Goal: Task Accomplishment & Management: Complete application form

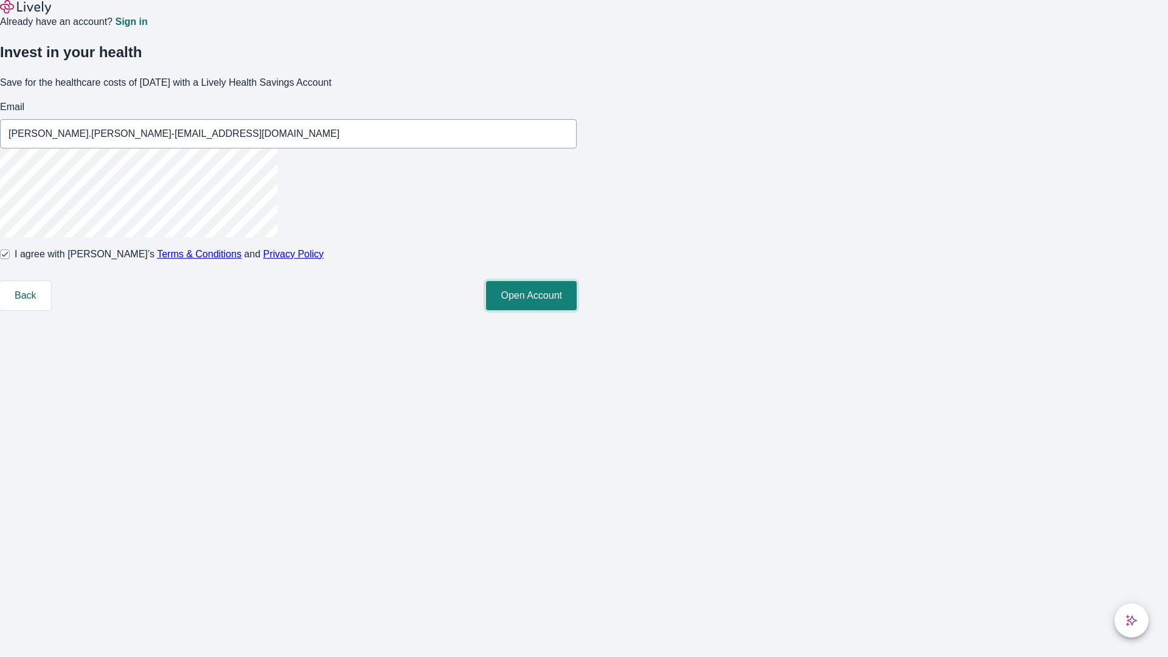
click at [577, 310] on button "Open Account" at bounding box center [531, 295] width 91 height 29
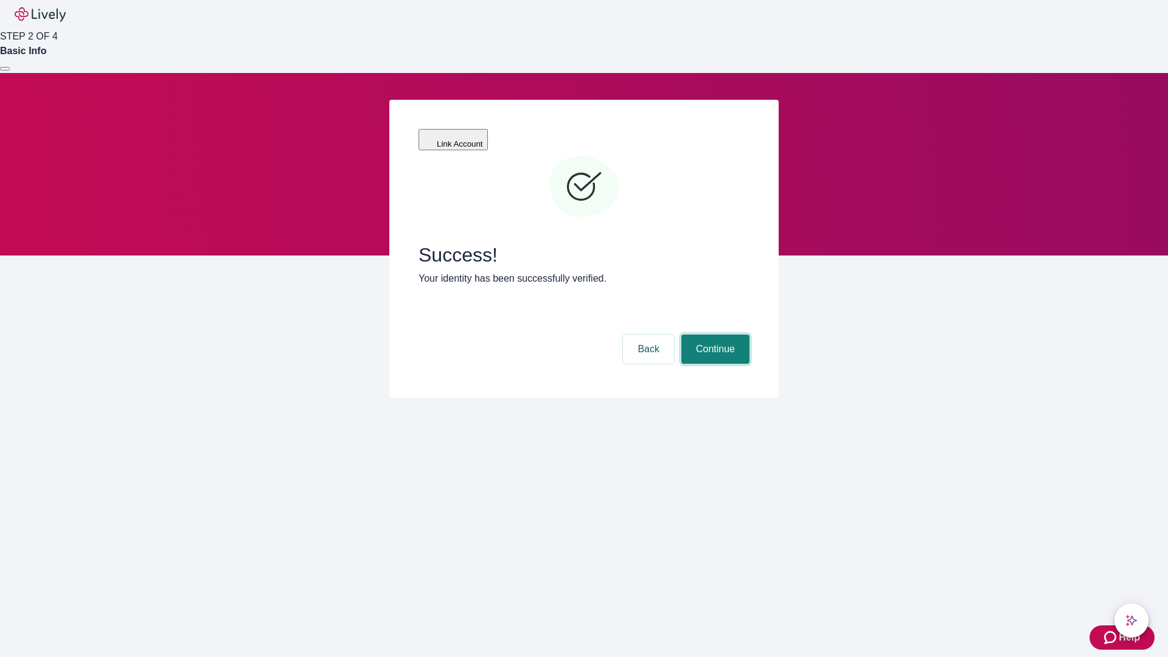
click at [714, 335] on button "Continue" at bounding box center [716, 349] width 68 height 29
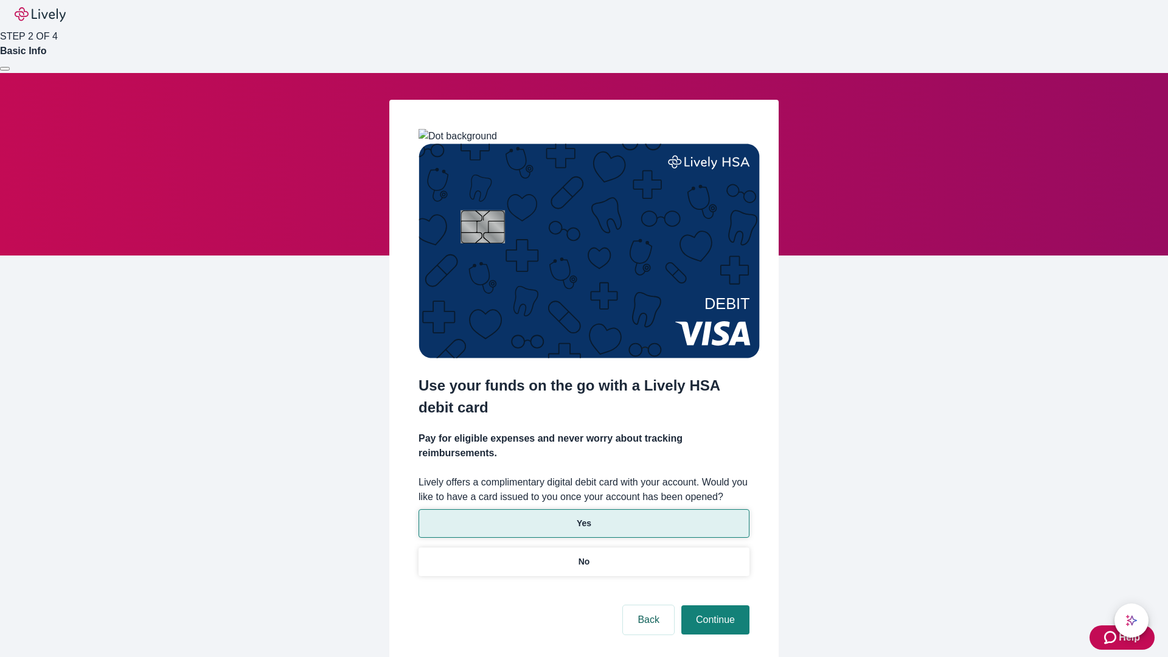
click at [584, 517] on p "Yes" at bounding box center [584, 523] width 15 height 13
click at [714, 605] on button "Continue" at bounding box center [716, 619] width 68 height 29
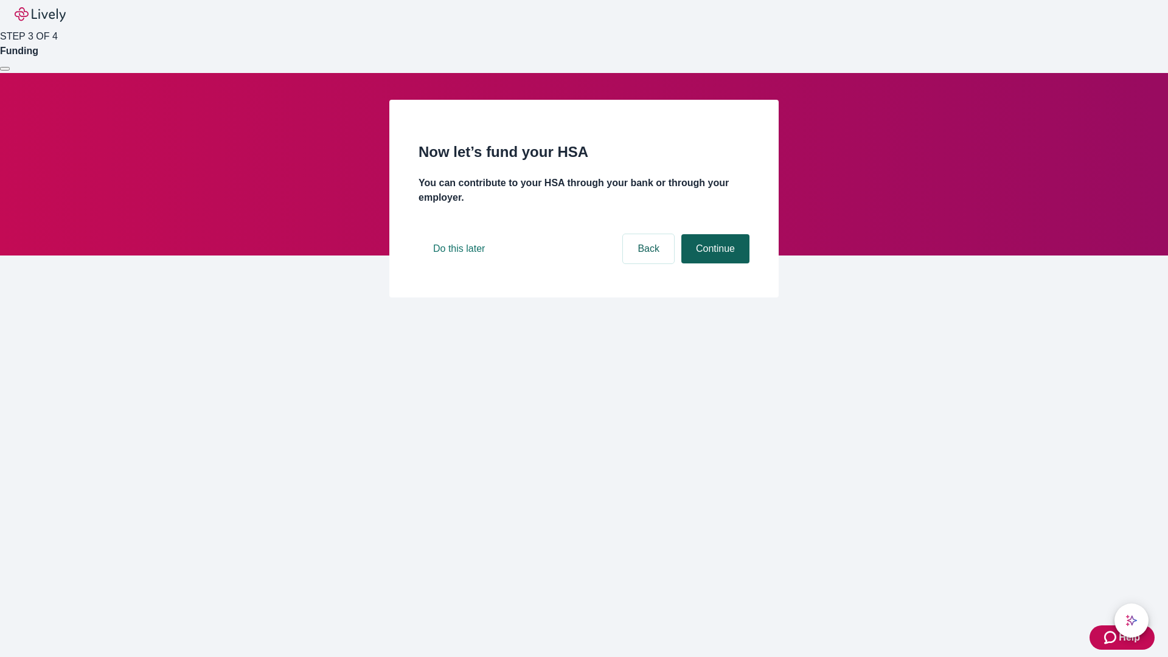
click at [714, 263] on button "Continue" at bounding box center [716, 248] width 68 height 29
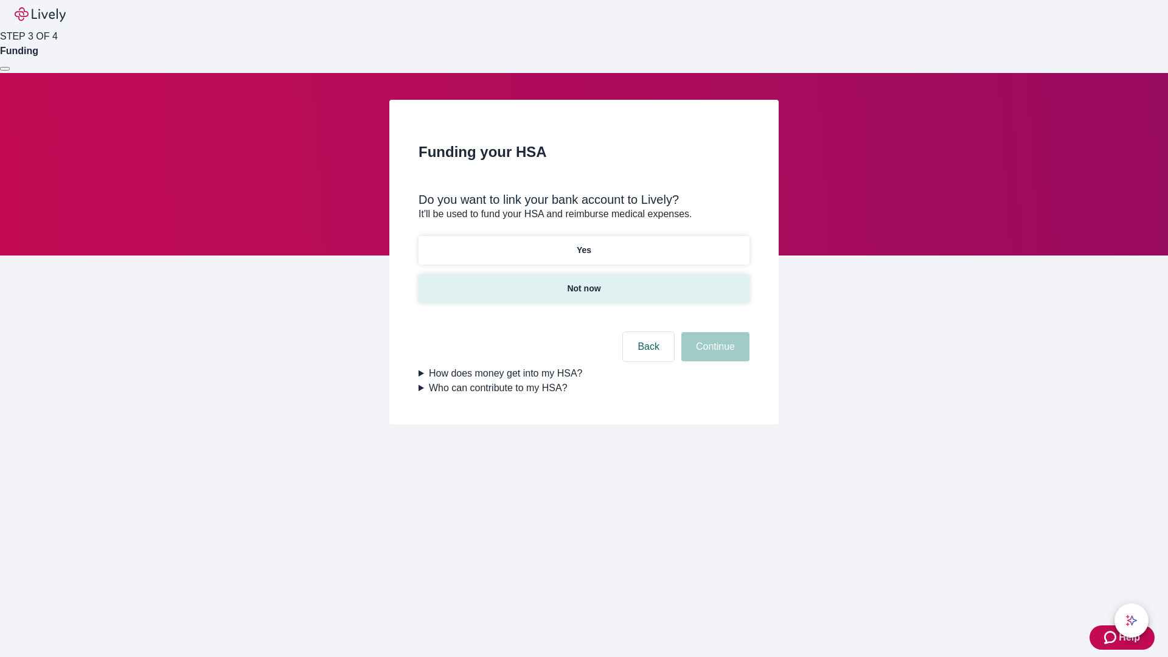
click at [584, 282] on p "Not now" at bounding box center [583, 288] width 33 height 13
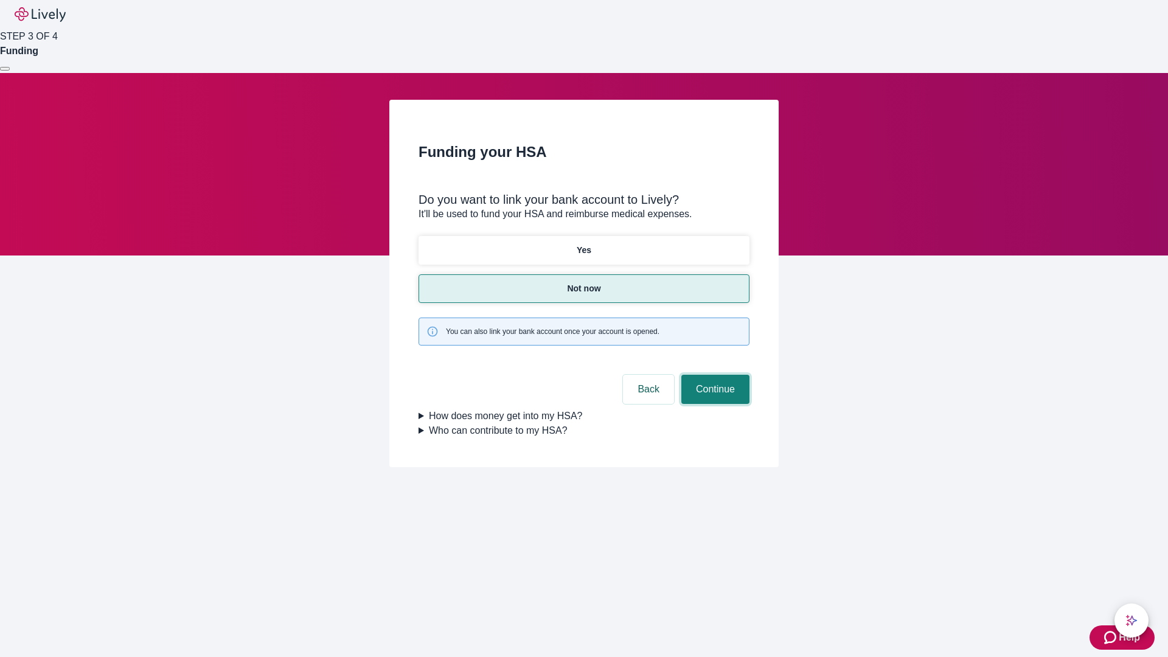
click at [714, 375] on button "Continue" at bounding box center [716, 389] width 68 height 29
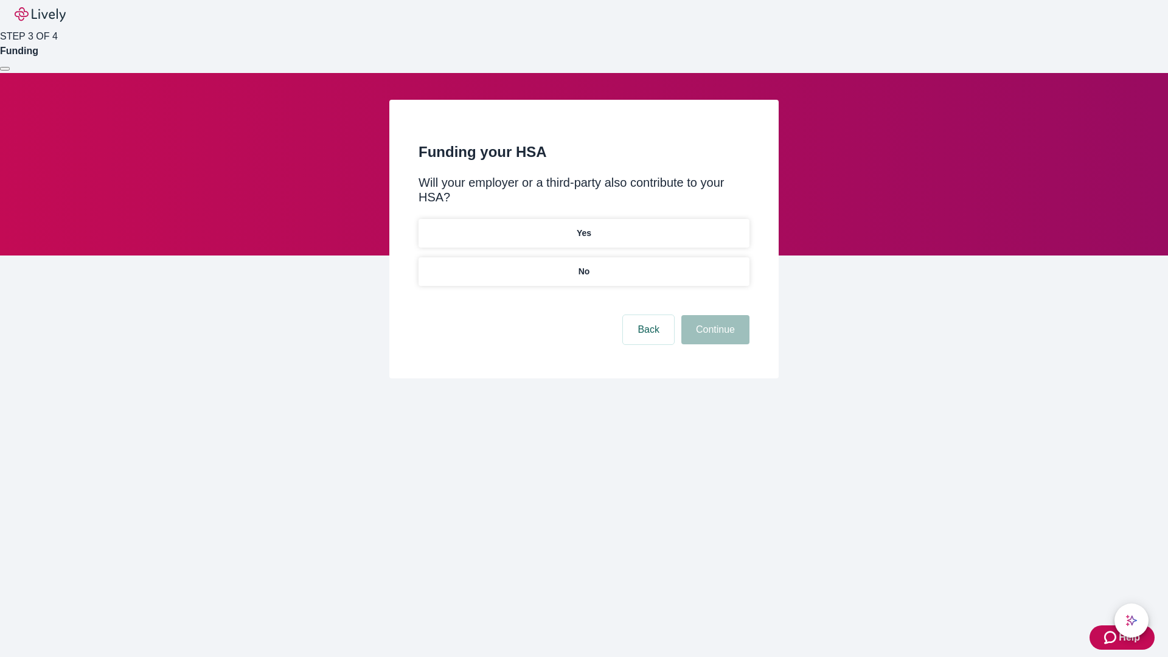
click at [584, 265] on p "No" at bounding box center [585, 271] width 12 height 13
click at [714, 315] on button "Continue" at bounding box center [716, 329] width 68 height 29
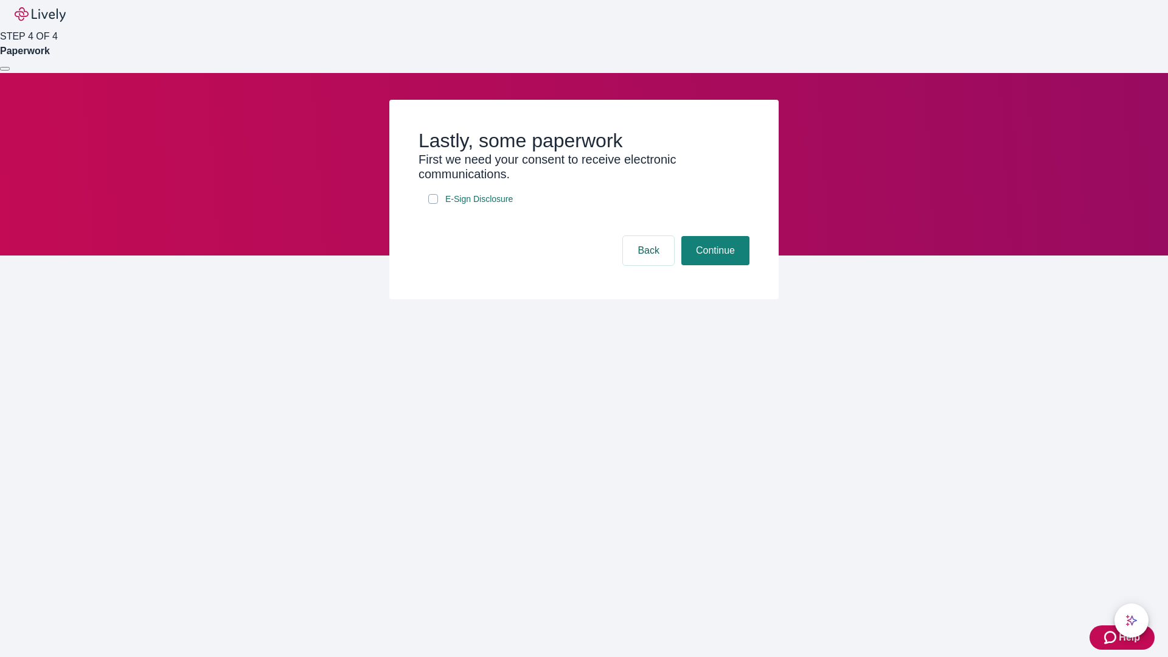
click at [433, 204] on input "E-Sign Disclosure" at bounding box center [433, 199] width 10 height 10
checkbox input "true"
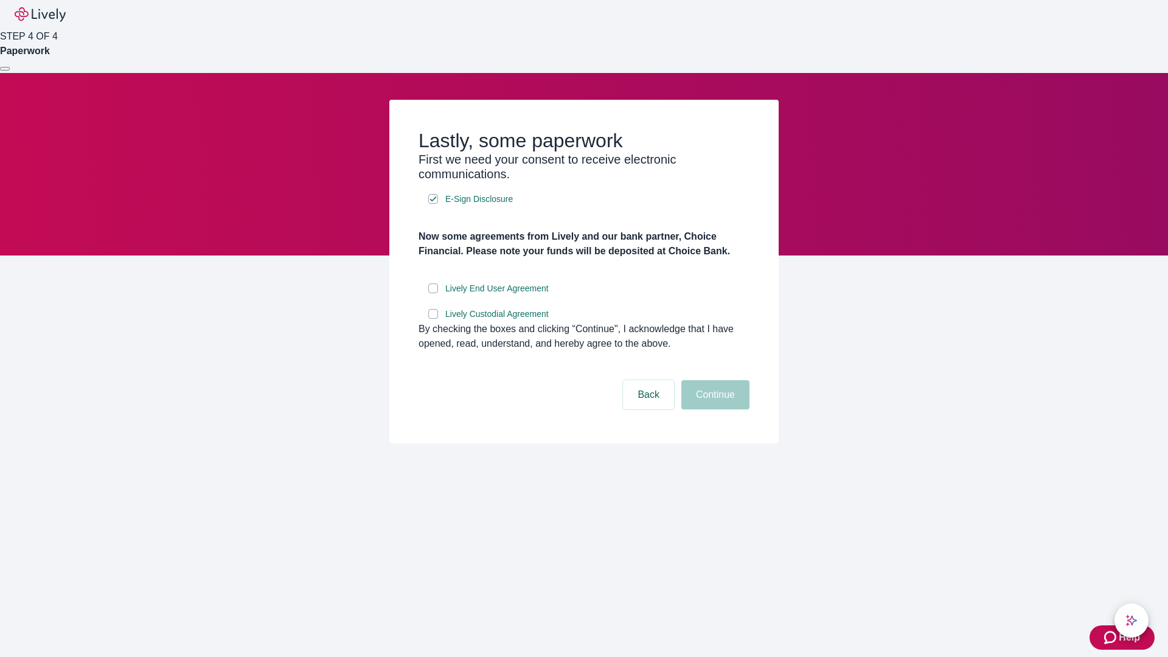
click at [433, 293] on input "Lively End User Agreement" at bounding box center [433, 289] width 10 height 10
checkbox input "true"
click at [433, 319] on input "Lively Custodial Agreement" at bounding box center [433, 314] width 10 height 10
checkbox input "true"
click at [714, 410] on button "Continue" at bounding box center [716, 394] width 68 height 29
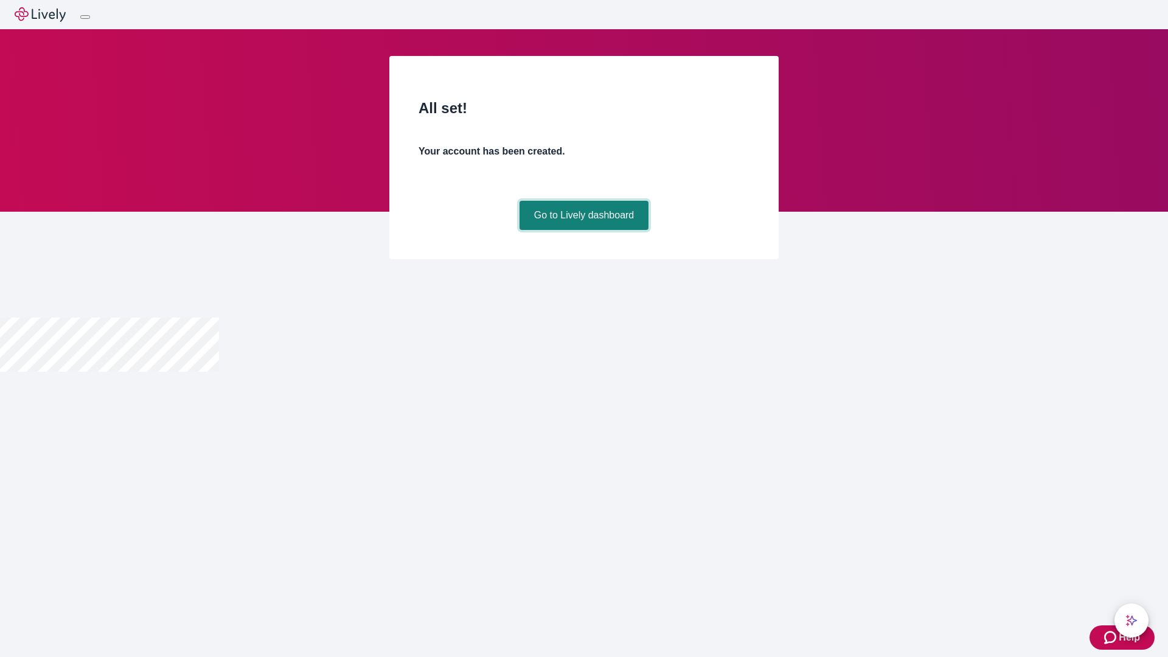
click at [584, 230] on link "Go to Lively dashboard" at bounding box center [585, 215] width 130 height 29
